Goal: Find specific page/section: Find specific page/section

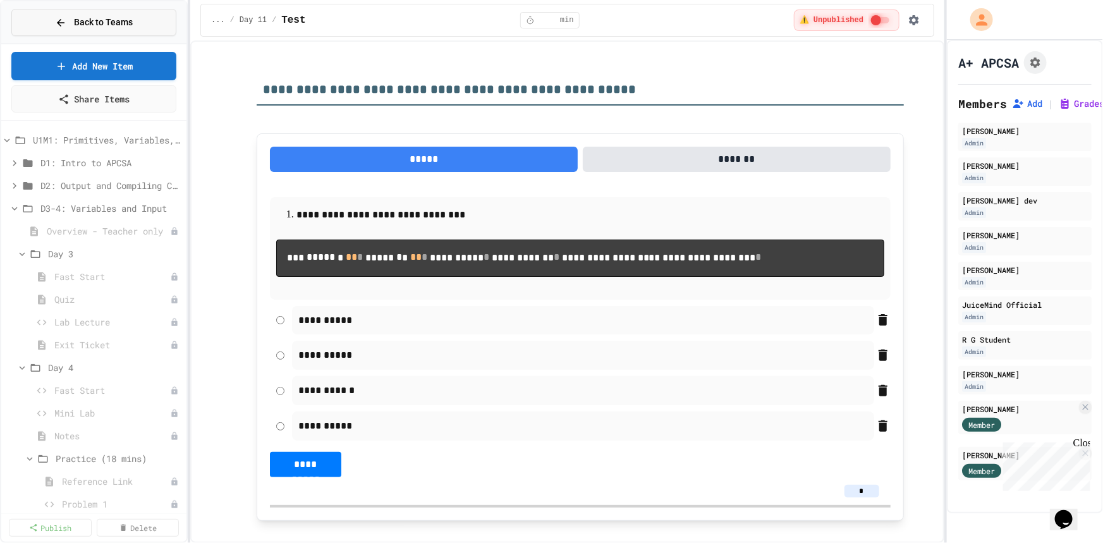
click at [102, 20] on span "Back to Teams" at bounding box center [103, 22] width 59 height 13
